Goal: Information Seeking & Learning: Check status

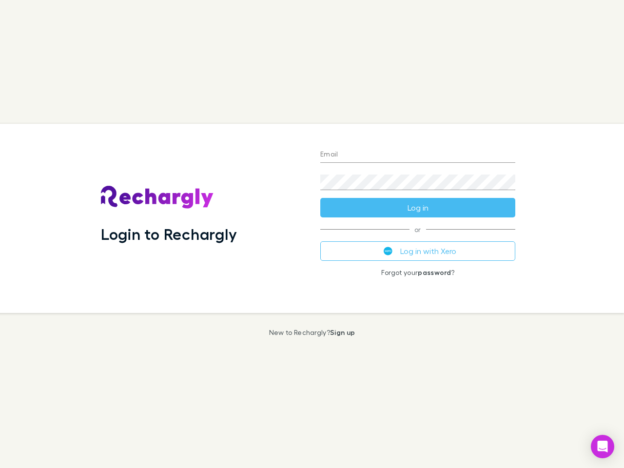
click at [312, 234] on div "Login to Rechargly" at bounding box center [202, 218] width 219 height 189
click at [418, 155] on input "Email" at bounding box center [417, 155] width 195 height 16
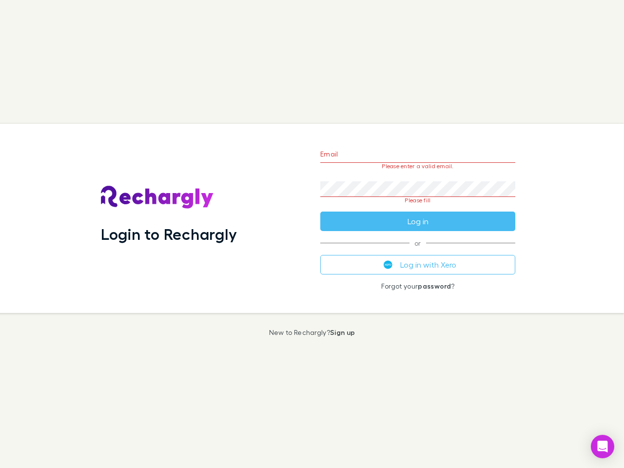
click at [418, 208] on form "Email Please enter a valid email. Password Please fill Log in" at bounding box center [417, 185] width 195 height 92
click at [418, 251] on div "Email Please enter a valid email. Password Please fill Log in or Log in with Xe…" at bounding box center [418, 218] width 211 height 189
click at [603, 447] on icon "Open Intercom Messenger" at bounding box center [603, 447] width 10 height 12
